Goal: Transaction & Acquisition: Download file/media

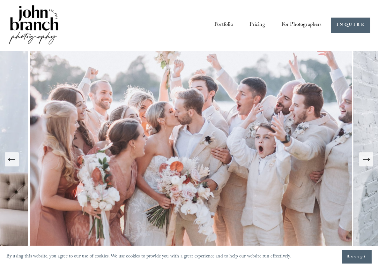
click at [370, 162] on icon "Next Slide" at bounding box center [366, 159] width 9 height 9
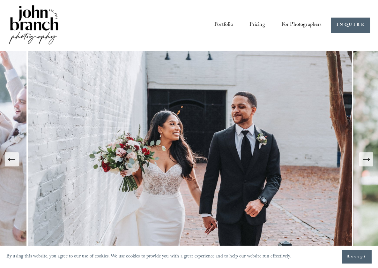
click at [370, 162] on icon "Next Slide" at bounding box center [366, 159] width 9 height 9
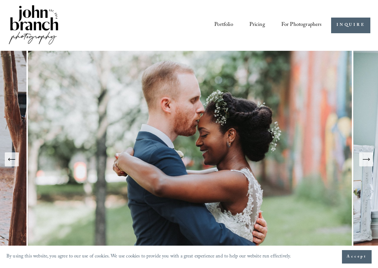
click at [370, 162] on icon "Next Slide" at bounding box center [366, 159] width 9 height 9
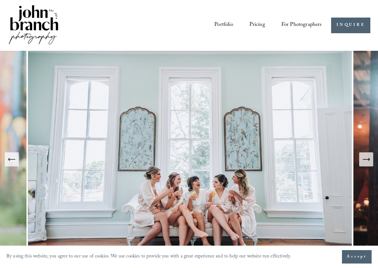
click at [370, 162] on icon "Next Slide" at bounding box center [366, 159] width 9 height 9
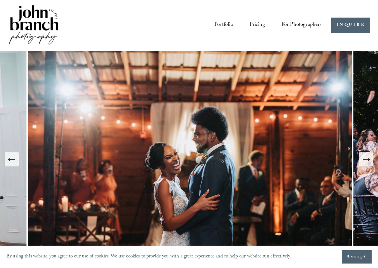
click at [295, 23] on span "For Photographers" at bounding box center [302, 25] width 41 height 11
click at [0, 0] on span "Presets" at bounding box center [0, 0] width 0 height 0
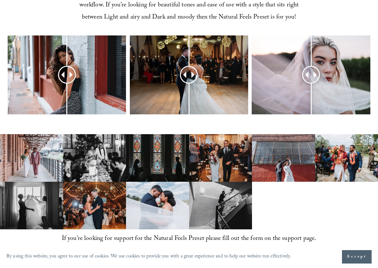
scroll to position [274, 0]
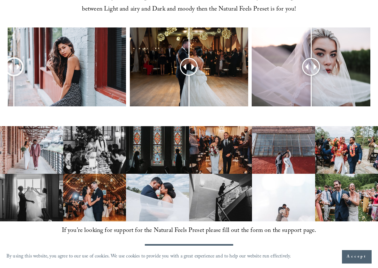
drag, startPoint x: 68, startPoint y: 66, endPoint x: 14, endPoint y: 67, distance: 54.0
click at [14, 67] on div at bounding box center [14, 67] width 16 height 16
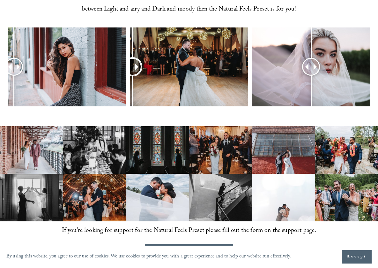
drag, startPoint x: 189, startPoint y: 67, endPoint x: 133, endPoint y: 68, distance: 55.9
click at [133, 68] on div at bounding box center [133, 67] width 16 height 16
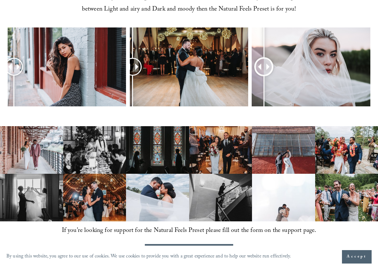
drag, startPoint x: 310, startPoint y: 67, endPoint x: 264, endPoint y: 63, distance: 46.5
click at [264, 63] on div at bounding box center [264, 67] width 16 height 16
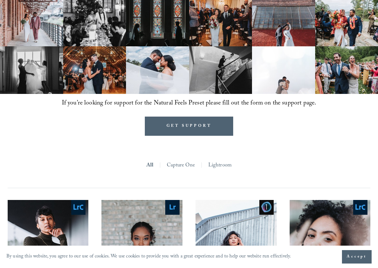
scroll to position [452, 0]
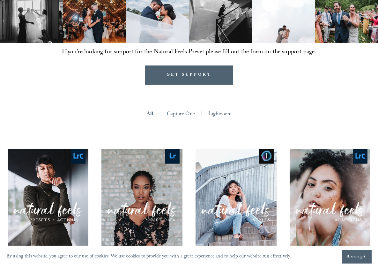
click at [358, 257] on span "Accept" at bounding box center [357, 257] width 20 height 6
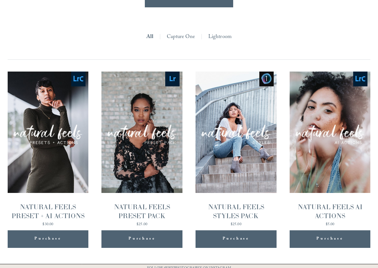
scroll to position [573, 0]
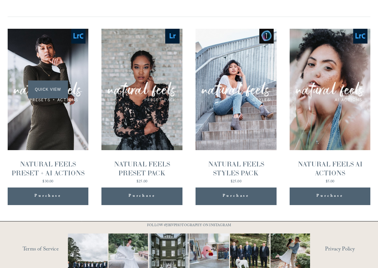
click at [49, 67] on div "Quick View" at bounding box center [48, 89] width 81 height 121
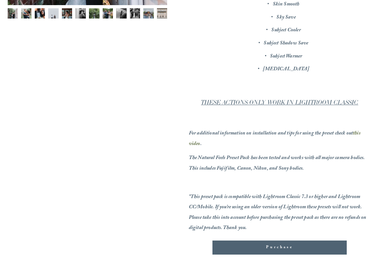
scroll to position [253, 0]
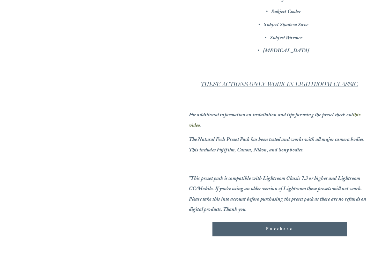
click at [266, 232] on span "Purchase" at bounding box center [279, 229] width 27 height 6
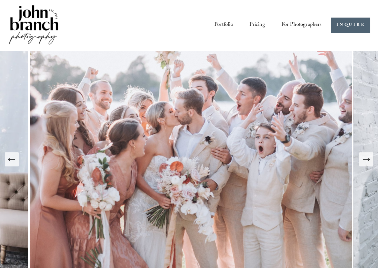
click at [255, 22] on link "Pricing" at bounding box center [258, 24] width 16 height 11
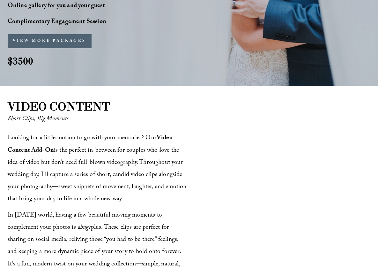
scroll to position [700, 0]
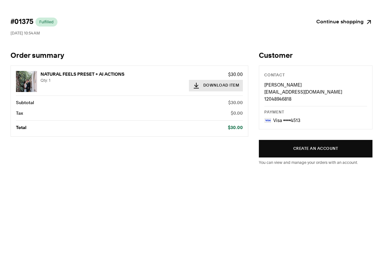
click at [215, 86] on button "Download Item" at bounding box center [216, 85] width 54 height 11
